Goal: Download file/media

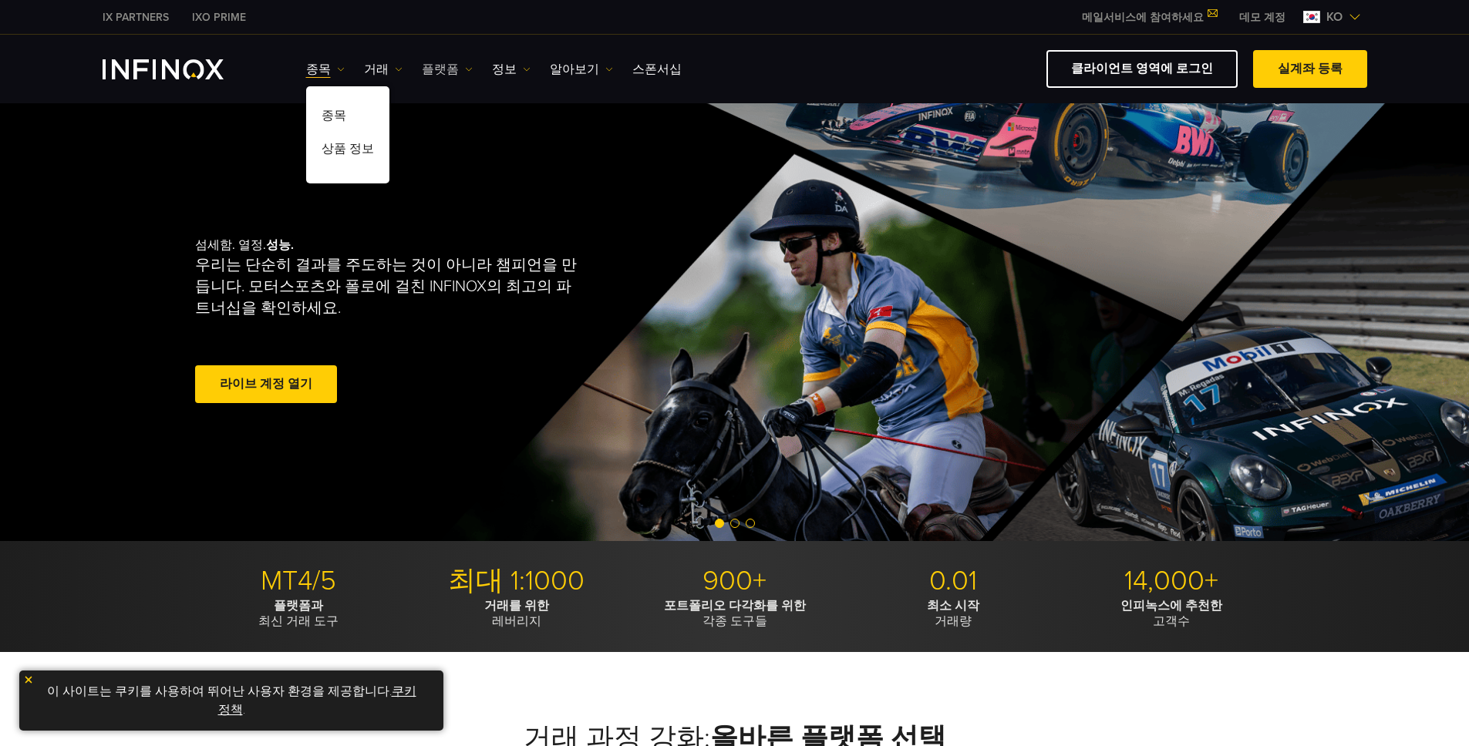
click at [458, 74] on link "플랫폼" at bounding box center [447, 69] width 51 height 19
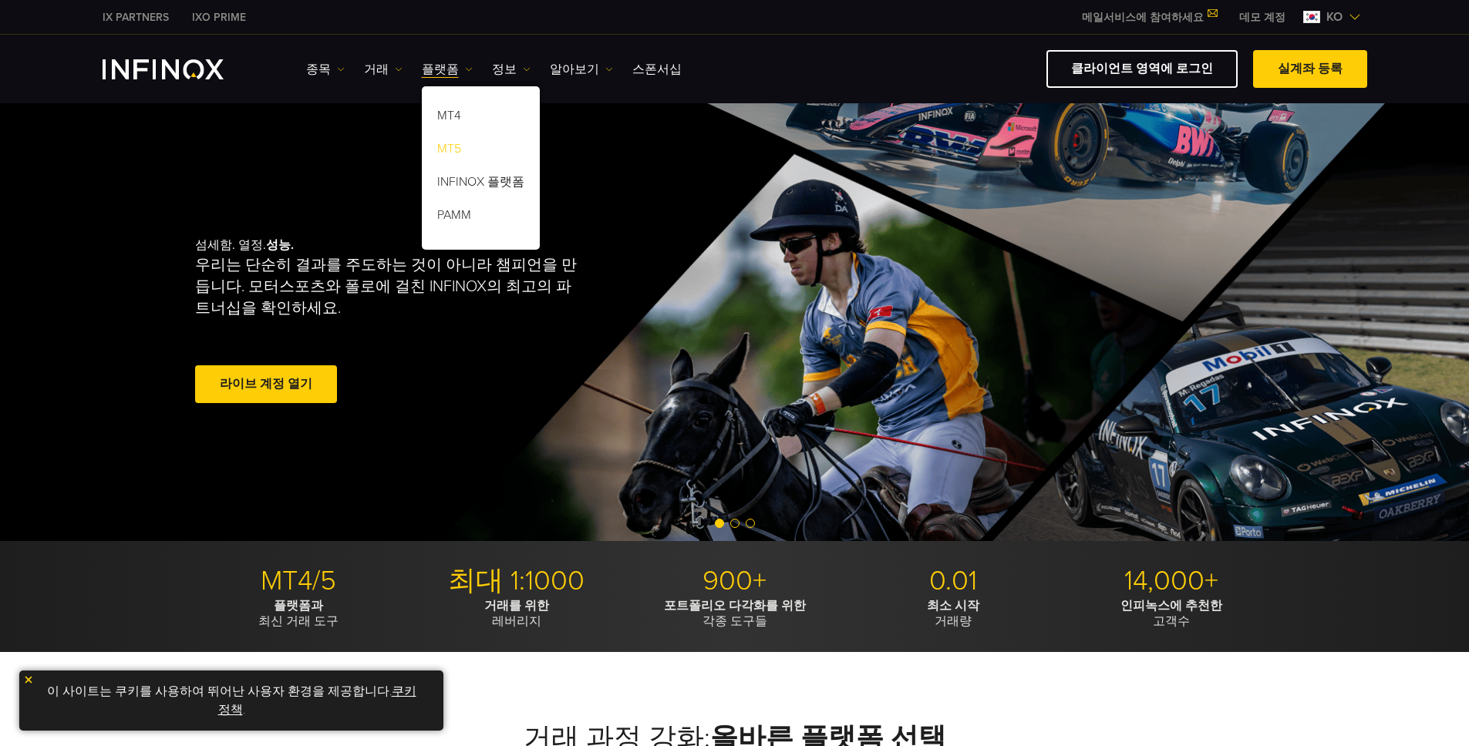
click at [460, 142] on link "MT5" at bounding box center [481, 151] width 118 height 33
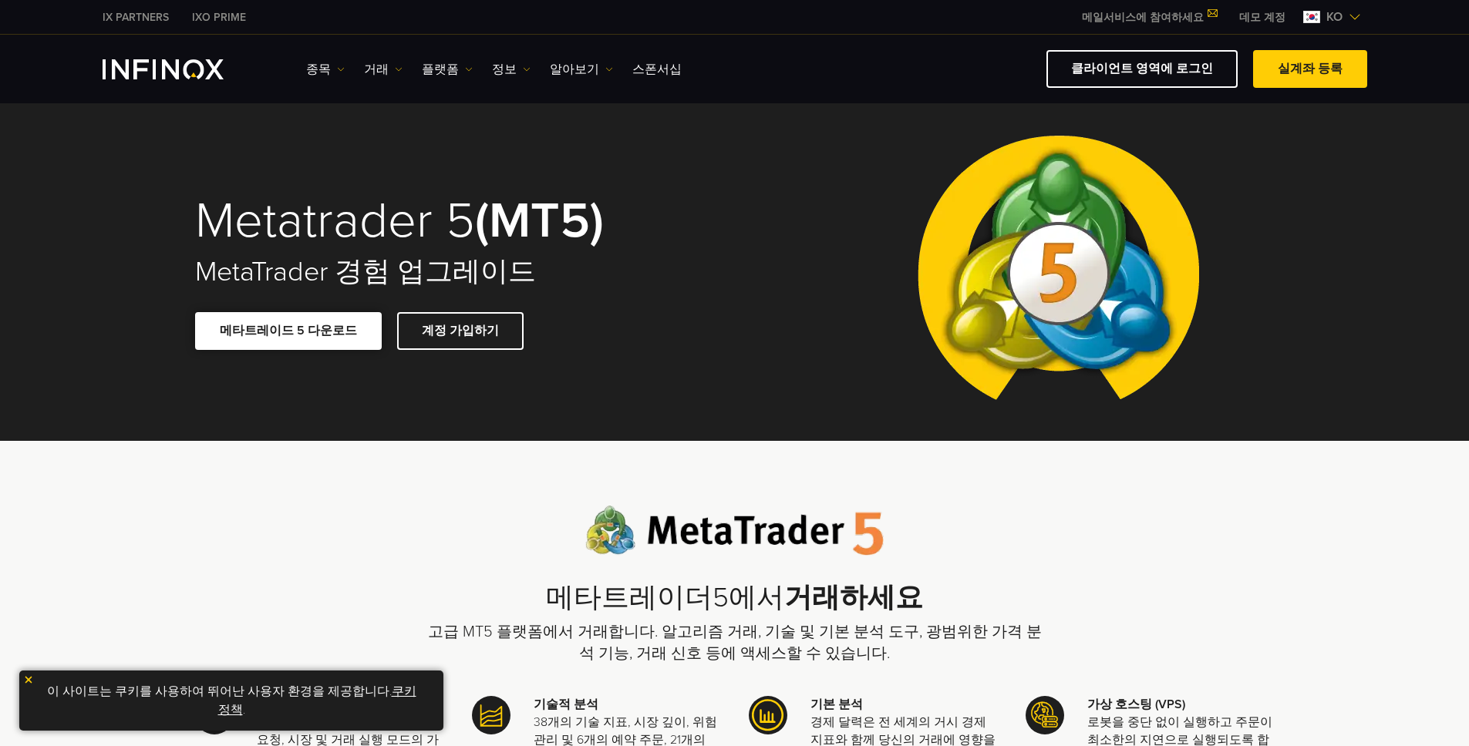
click at [278, 333] on link "메타트레이드 5 다운로드" at bounding box center [288, 331] width 187 height 38
